Goal: Information Seeking & Learning: Understand process/instructions

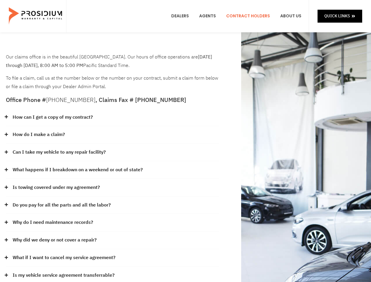
click at [185, 141] on div "How do I make a claim?" at bounding box center [112, 135] width 213 height 18
click at [112, 117] on div "How can I get a copy of my contract?" at bounding box center [112, 118] width 213 height 18
click at [52, 117] on link "How can I get a copy of my contract?" at bounding box center [53, 117] width 80 height 9
click at [112, 135] on div "How do I make a claim?" at bounding box center [112, 135] width 213 height 18
click at [38, 134] on link "How do I make a claim?" at bounding box center [39, 134] width 52 height 9
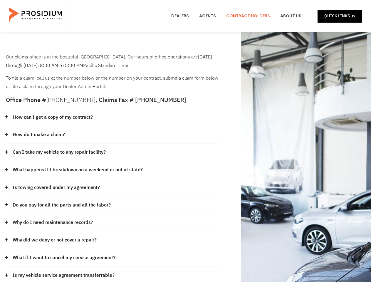
click at [112, 152] on div "Can I take my vehicle to any repair facility?" at bounding box center [112, 152] width 213 height 18
click at [59, 152] on link "Can I take my vehicle to any repair facility?" at bounding box center [59, 152] width 93 height 9
click at [112, 170] on link "What happens if I breakdown on a weekend or out of state?" at bounding box center [78, 169] width 130 height 9
click at [77, 170] on link "What happens if I breakdown on a weekend or out of state?" at bounding box center [78, 169] width 130 height 9
click at [112, 187] on div "Is towing covered under my agreement?" at bounding box center [112, 188] width 213 height 18
